Goal: Find specific page/section: Find specific page/section

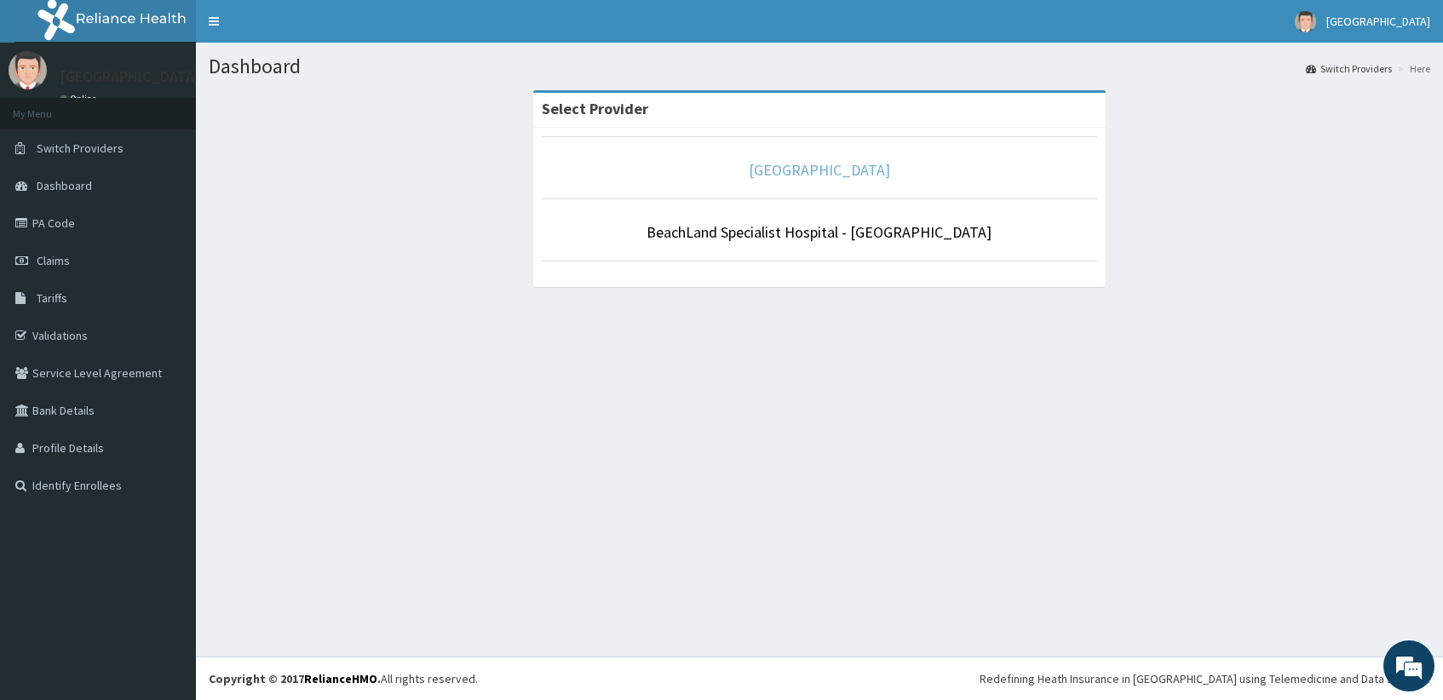
click at [749, 165] on link "[GEOGRAPHIC_DATA]" at bounding box center [819, 170] width 141 height 20
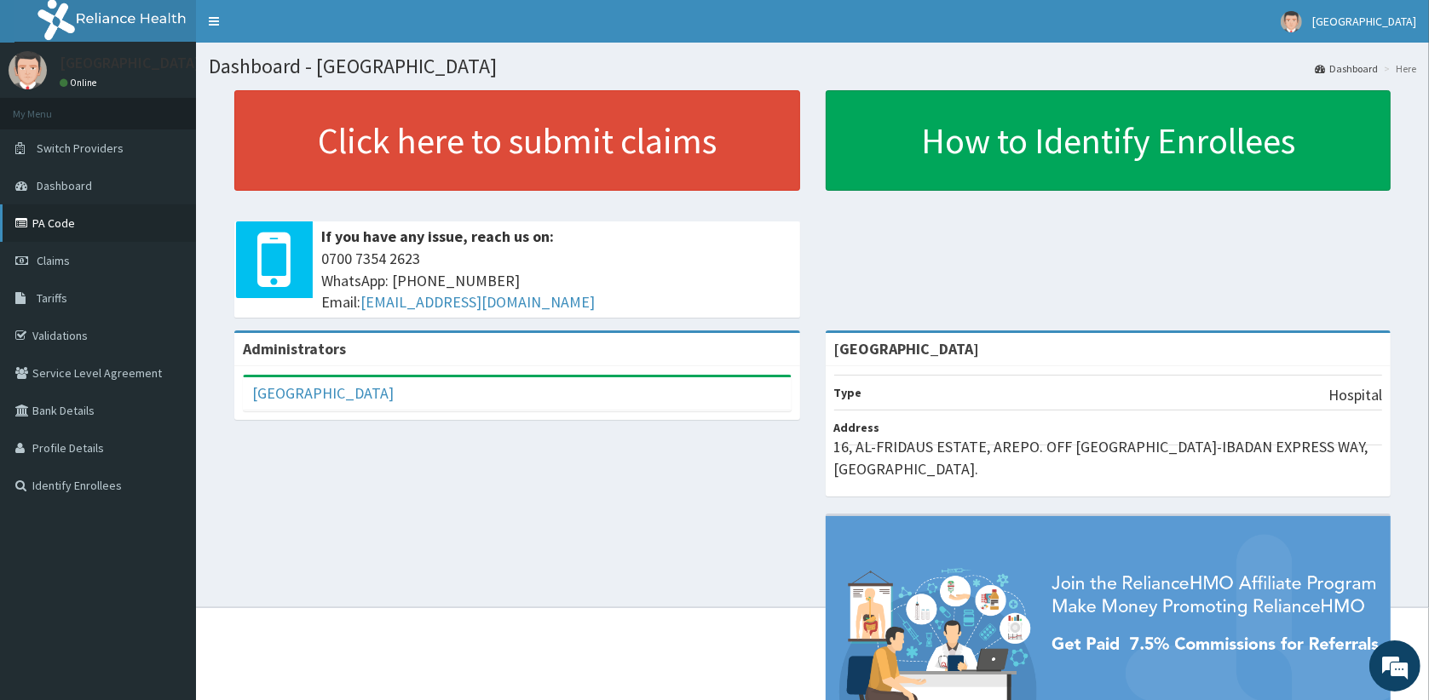
click at [66, 225] on link "PA Code" at bounding box center [98, 222] width 196 height 37
